Goal: Information Seeking & Learning: Learn about a topic

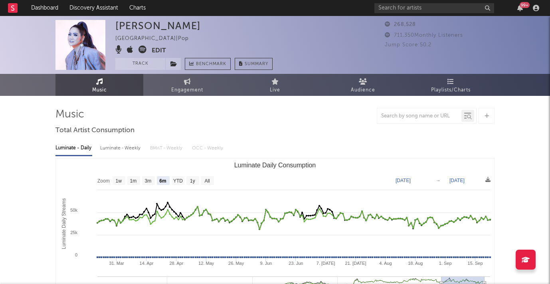
select select "6m"
click at [389, 8] on input "text" at bounding box center [434, 8] width 120 height 10
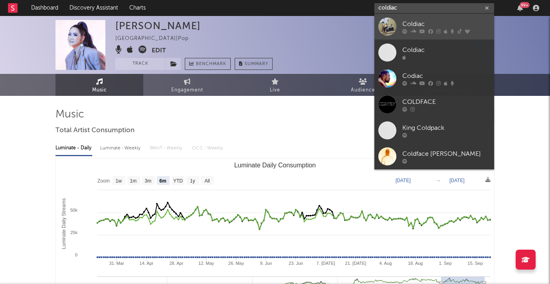
type input "coldiac"
click at [416, 23] on div "Coldiac" at bounding box center [446, 24] width 88 height 10
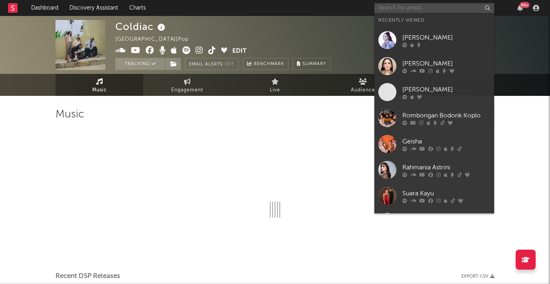
click at [391, 10] on input "text" at bounding box center [434, 8] width 120 height 10
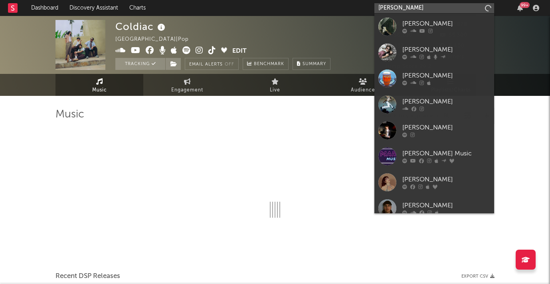
type input "[PERSON_NAME]"
select select "6m"
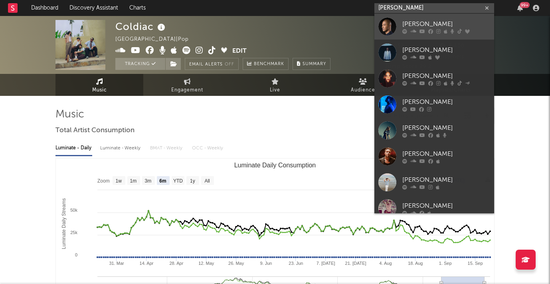
type input "[PERSON_NAME]"
click at [419, 22] on div "[PERSON_NAME]" at bounding box center [446, 24] width 88 height 10
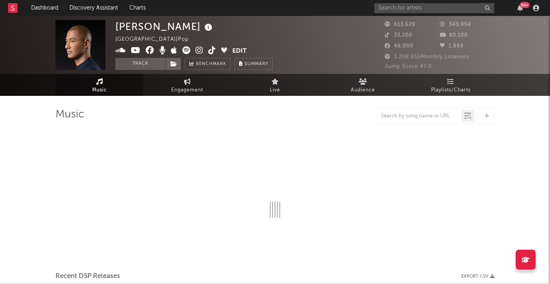
select select "6m"
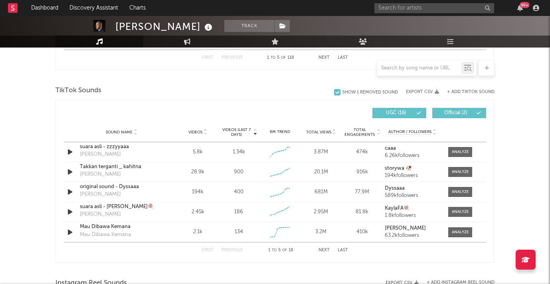
scroll to position [509, 0]
click at [421, 69] on input "text" at bounding box center [419, 68] width 84 height 6
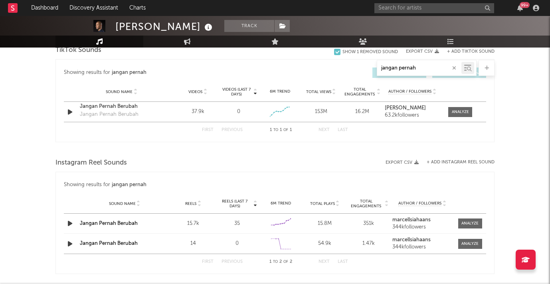
scroll to position [484, 0]
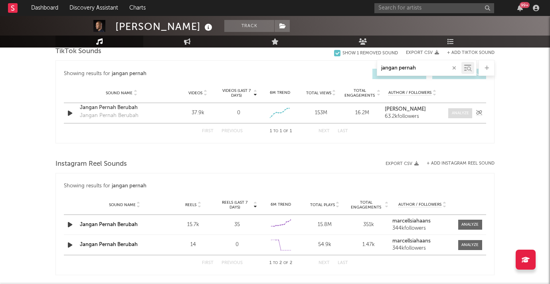
type input "jangan pernah"
click at [464, 114] on div at bounding box center [460, 113] width 17 height 6
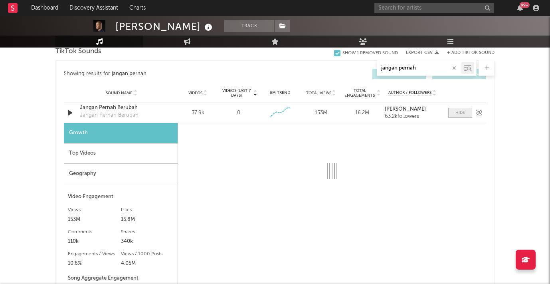
select select "6m"
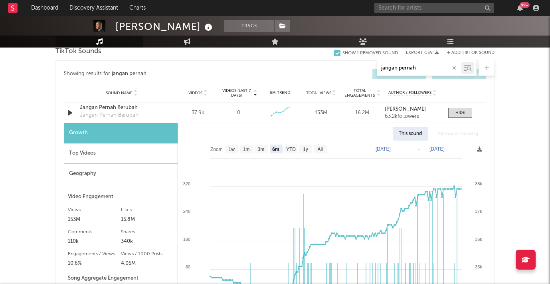
click at [101, 154] on div "Top Videos" at bounding box center [121, 153] width 114 height 20
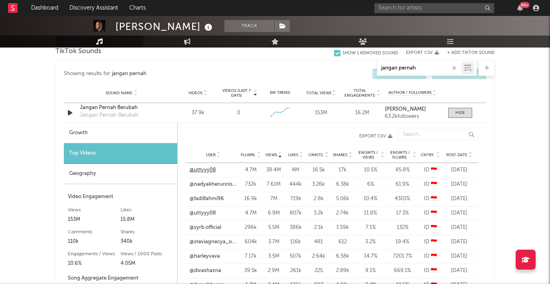
click at [204, 170] on link "@uttyyy08" at bounding box center [203, 170] width 26 height 8
click at [215, 182] on link "@nadyakherunnisaa" at bounding box center [213, 184] width 47 height 8
click at [458, 153] on span "Post Date" at bounding box center [456, 154] width 21 height 5
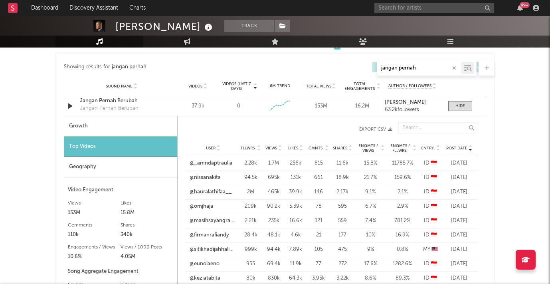
scroll to position [501, 0]
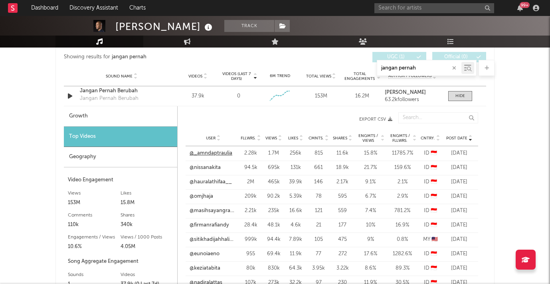
click at [211, 151] on link "@_amndaptraulia" at bounding box center [211, 153] width 43 height 8
click at [208, 167] on link "@nissanakita" at bounding box center [205, 168] width 31 height 8
click at [220, 182] on link "@hauralathifaa__" at bounding box center [211, 182] width 42 height 8
click at [209, 193] on link "@omjhaja" at bounding box center [202, 196] width 24 height 8
click at [215, 211] on link "@masihsayangranggacinta" at bounding box center [213, 211] width 47 height 8
